Goal: Navigation & Orientation: Find specific page/section

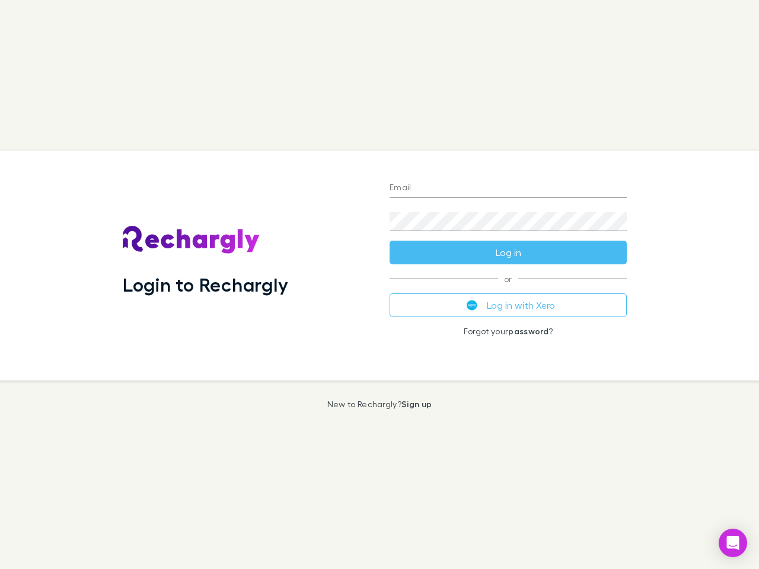
click at [379, 285] on div "Login to Rechargly" at bounding box center [246, 266] width 267 height 230
click at [508, 189] on input "Email" at bounding box center [507, 188] width 237 height 19
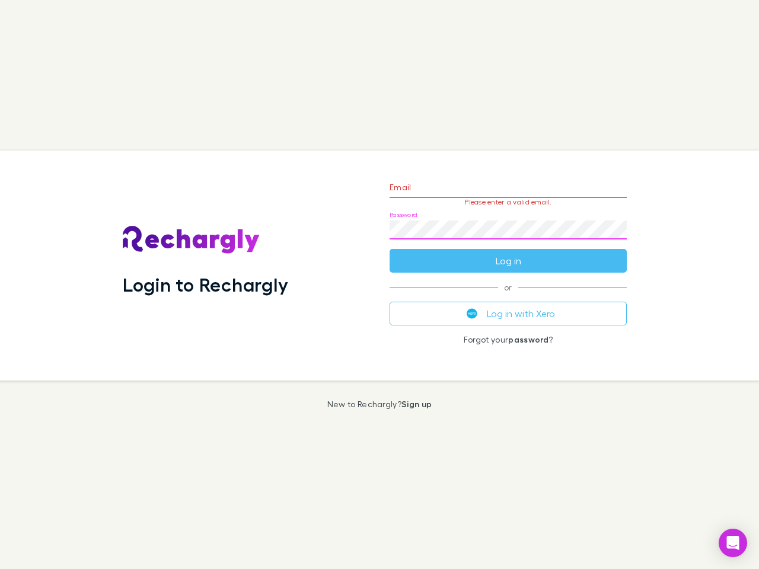
click at [508, 253] on form "Email Please enter a valid email. Password Log in" at bounding box center [507, 221] width 237 height 103
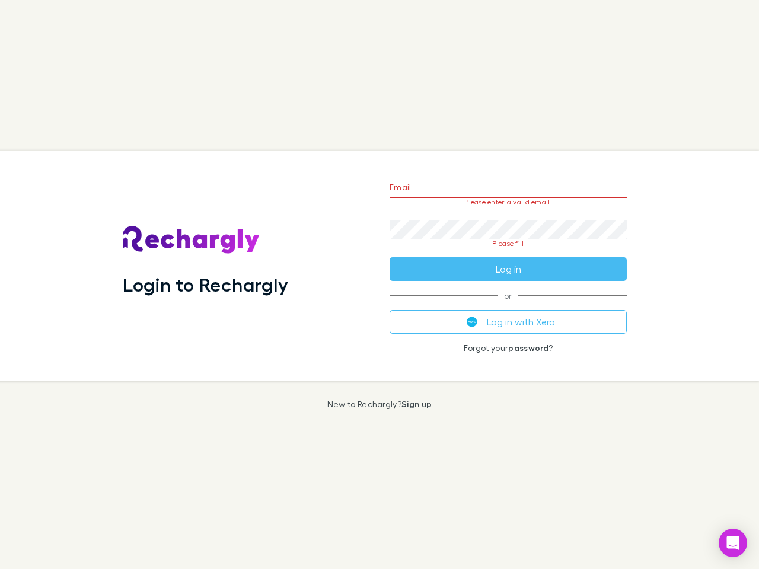
click at [508, 305] on div "Email Please enter a valid email. Password Please fill Log in or Log in with Xe…" at bounding box center [508, 266] width 256 height 230
click at [733, 543] on icon "Open Intercom Messenger" at bounding box center [733, 543] width 12 height 14
